Goal: Complete application form: Complete application form

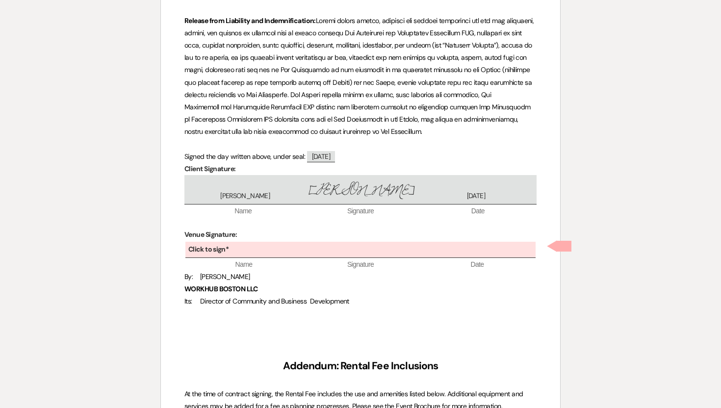
scroll to position [2080, 0]
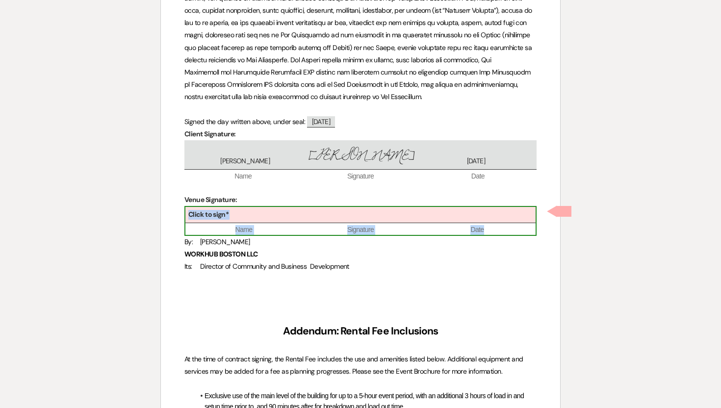
click at [355, 210] on div "Click to sign*" at bounding box center [360, 215] width 350 height 16
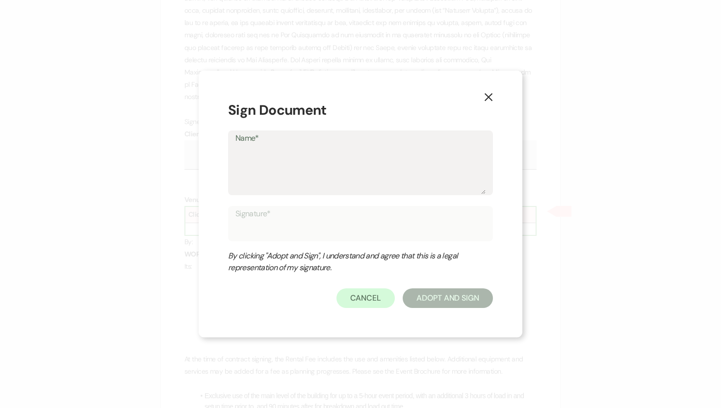
type textarea "L"
type input "L"
type textarea "La"
type input "La"
type textarea "[PERSON_NAME]"
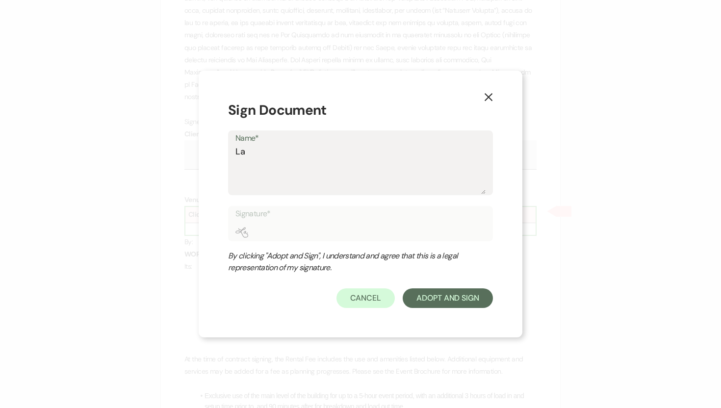
type input "[PERSON_NAME]"
type textarea "Laur"
type input "Laur"
type textarea "[PERSON_NAME]"
type input "[PERSON_NAME]"
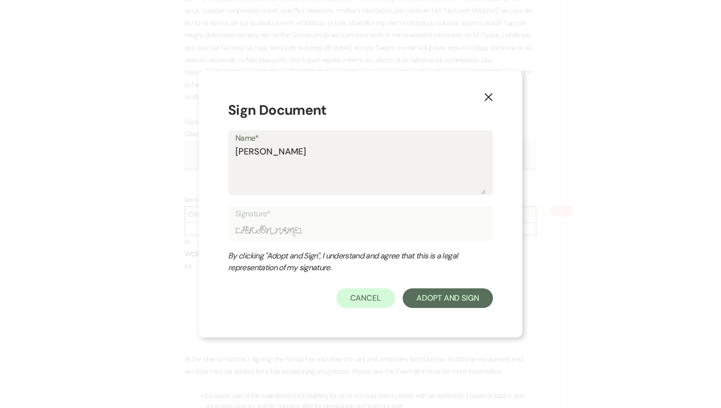
type textarea "[PERSON_NAME]"
type input "[PERSON_NAME]"
type textarea "[PERSON_NAME]"
type input "[PERSON_NAME]"
type textarea "[PERSON_NAME]"
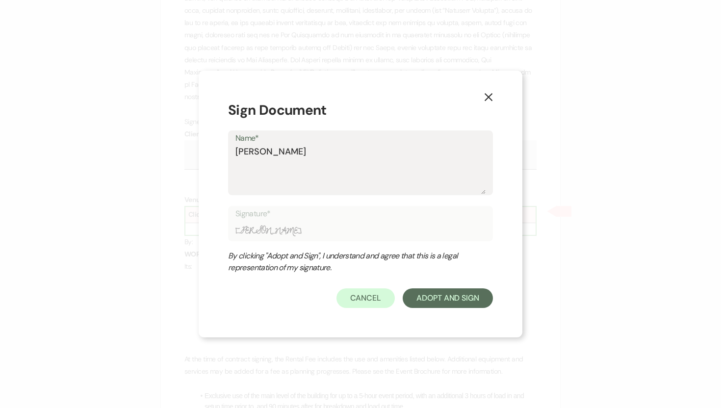
type input "[PERSON_NAME]"
type textarea "[PERSON_NAME]"
type input "[PERSON_NAME]"
type textarea "[PERSON_NAME]"
type input "[PERSON_NAME]"
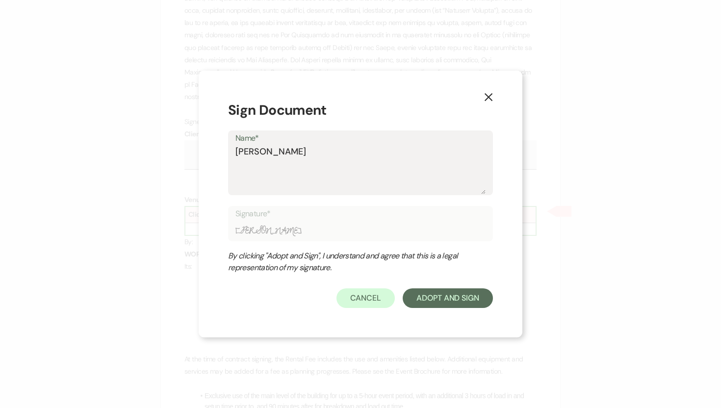
type textarea "[PERSON_NAME]"
type input "[PERSON_NAME]"
type textarea "[PERSON_NAME]"
type input "[PERSON_NAME]"
type textarea "[PERSON_NAME]"
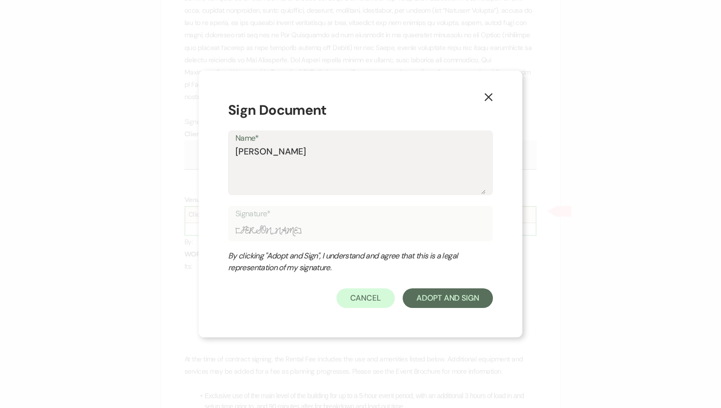
type input "[PERSON_NAME]"
type textarea "[PERSON_NAME]"
click at [438, 303] on button "Adopt And Sign" at bounding box center [448, 298] width 90 height 20
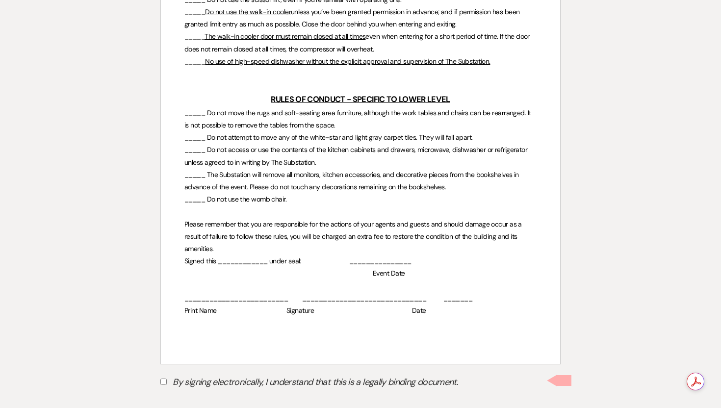
scroll to position [3476, 0]
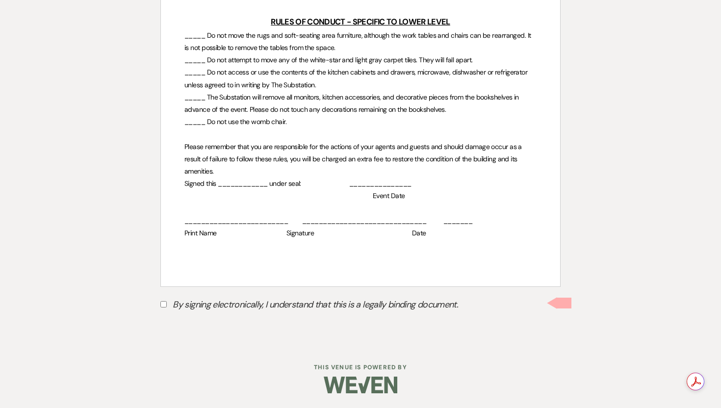
click at [164, 304] on input "By signing electronically, I understand that this is a legally binding document." at bounding box center [163, 304] width 6 height 6
checkbox input "true"
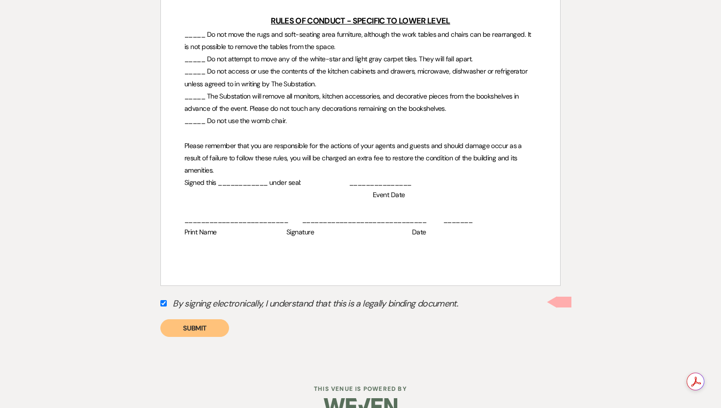
click at [186, 333] on button "Submit" at bounding box center [194, 328] width 69 height 18
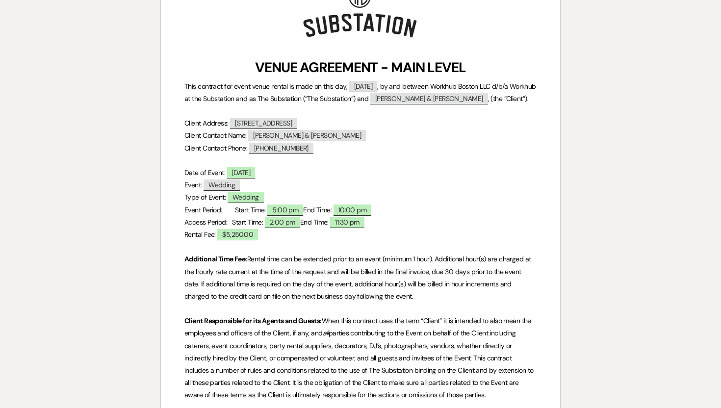
scroll to position [0, 0]
